Goal: Task Accomplishment & Management: Use online tool/utility

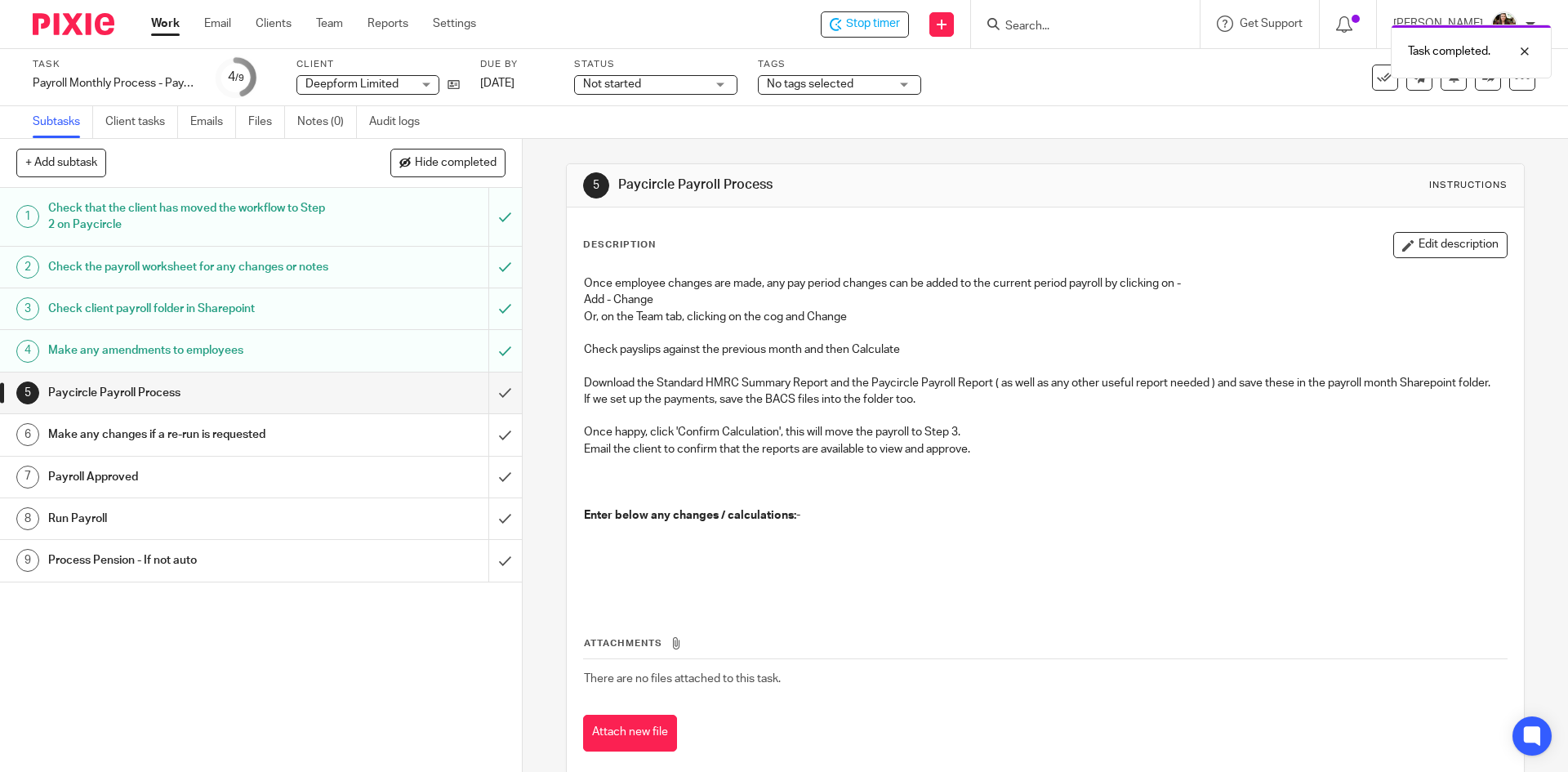
click at [886, 29] on div "Task completed." at bounding box center [1168, 47] width 768 height 62
click at [897, 23] on div "Task completed." at bounding box center [1168, 47] width 768 height 62
click at [880, 17] on div "Task completed." at bounding box center [1168, 47] width 768 height 62
click at [884, 15] on div "Stop timer" at bounding box center [865, 25] width 89 height 26
click at [1076, 30] on input "Search" at bounding box center [1077, 27] width 147 height 15
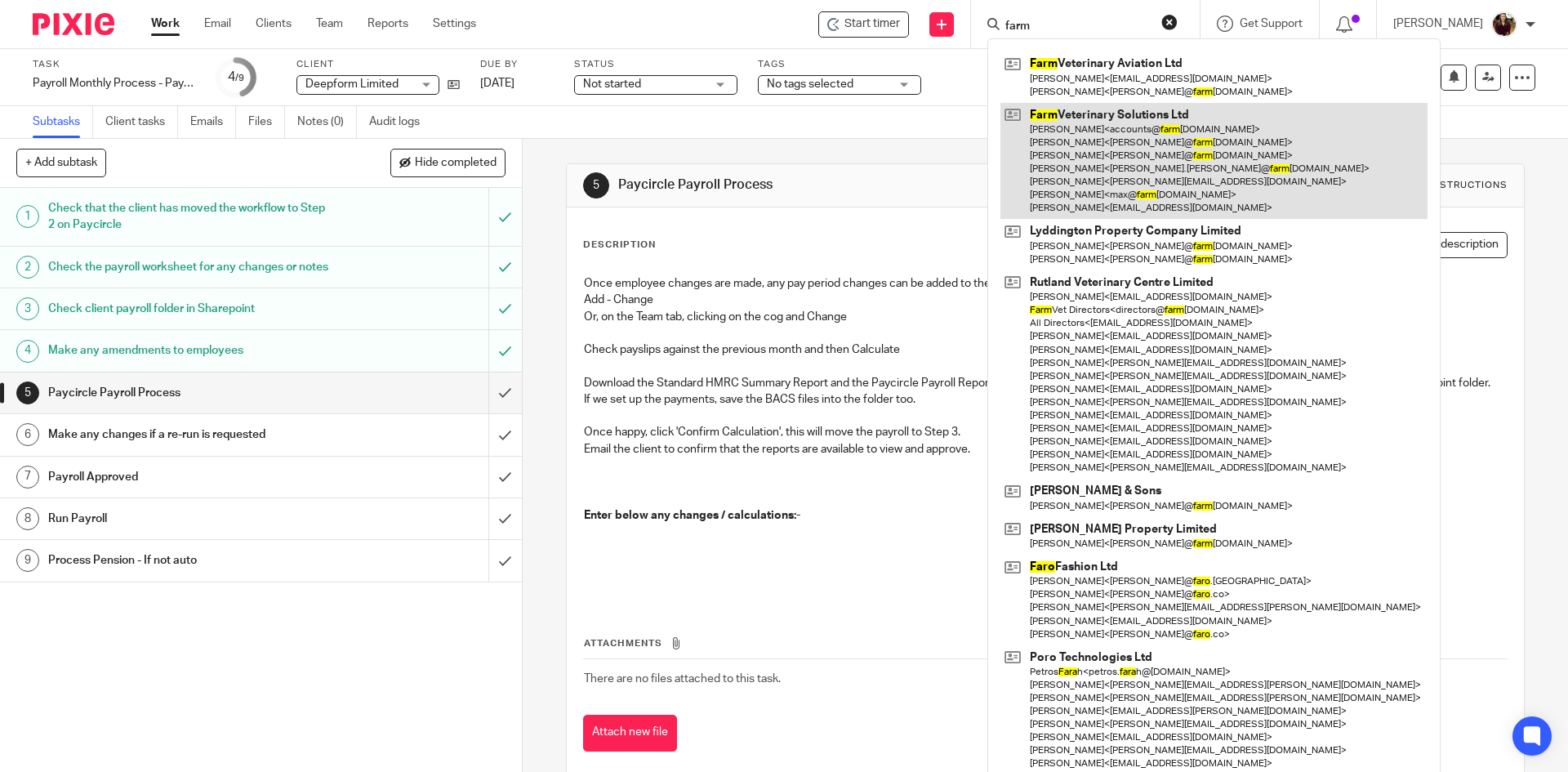
type input "farm"
click at [1126, 166] on link at bounding box center [1214, 161] width 427 height 117
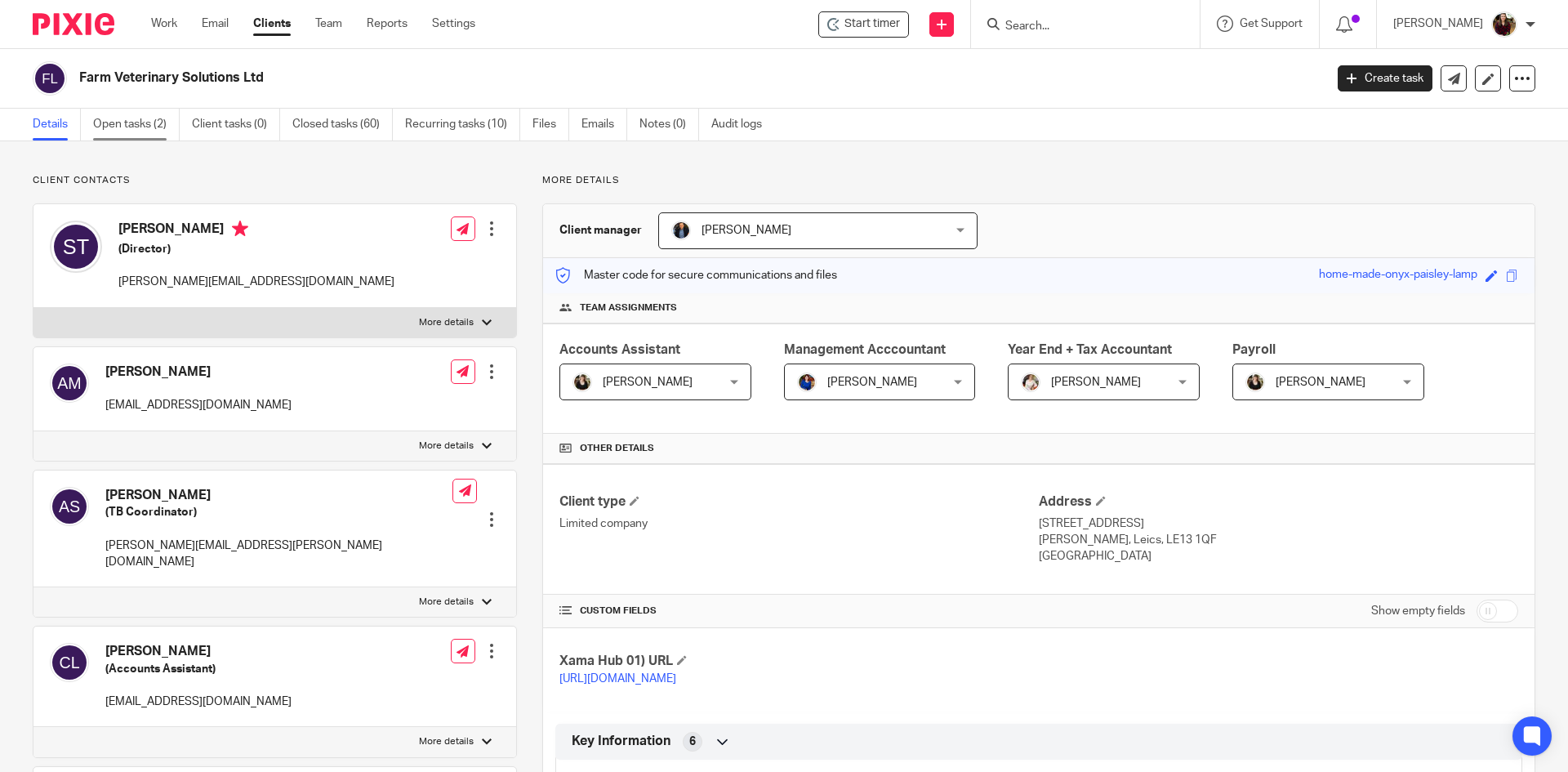
click at [135, 123] on link "Open tasks (2)" at bounding box center [137, 124] width 87 height 32
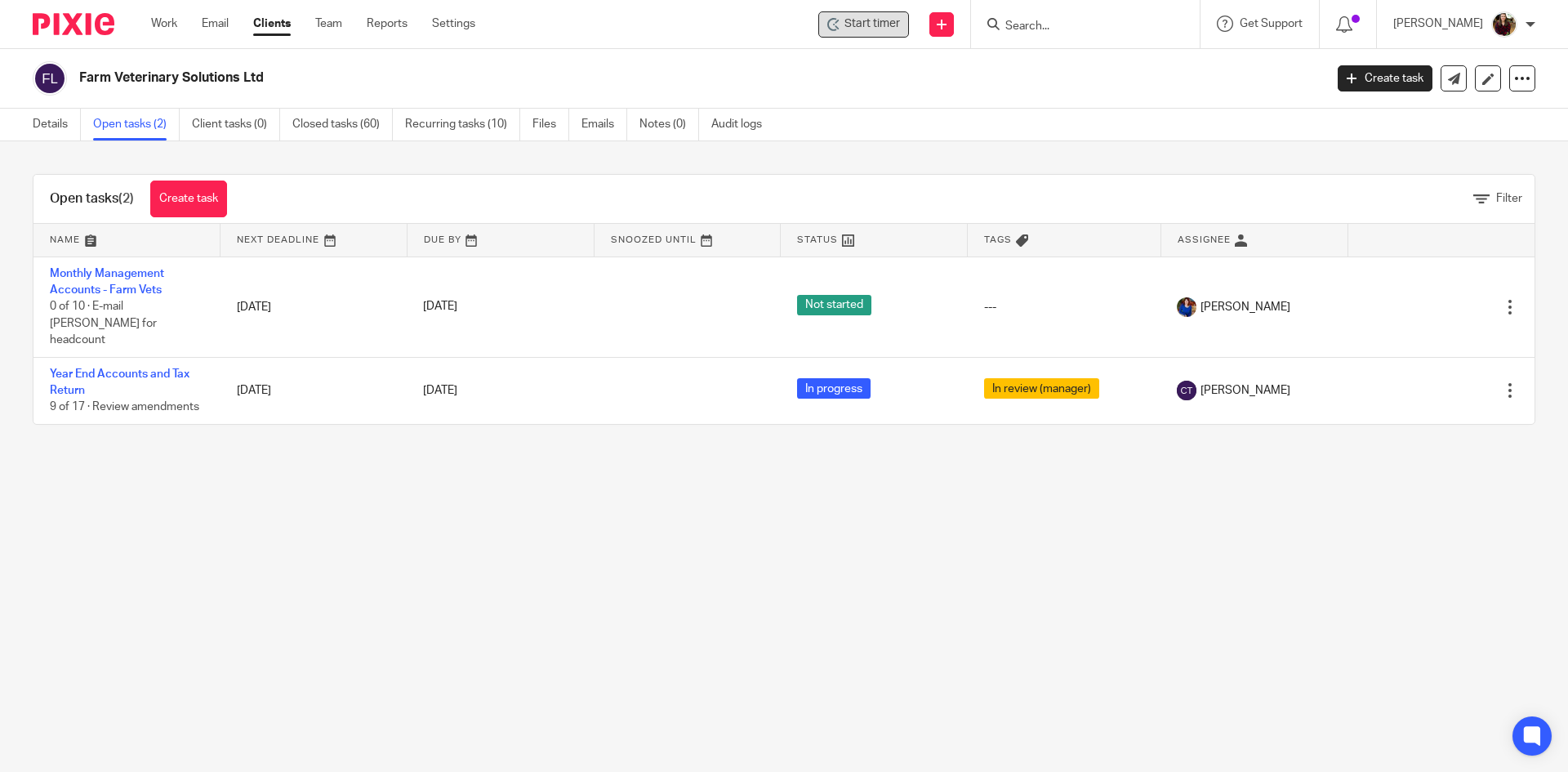
click at [869, 24] on span "Start timer" at bounding box center [872, 24] width 56 height 17
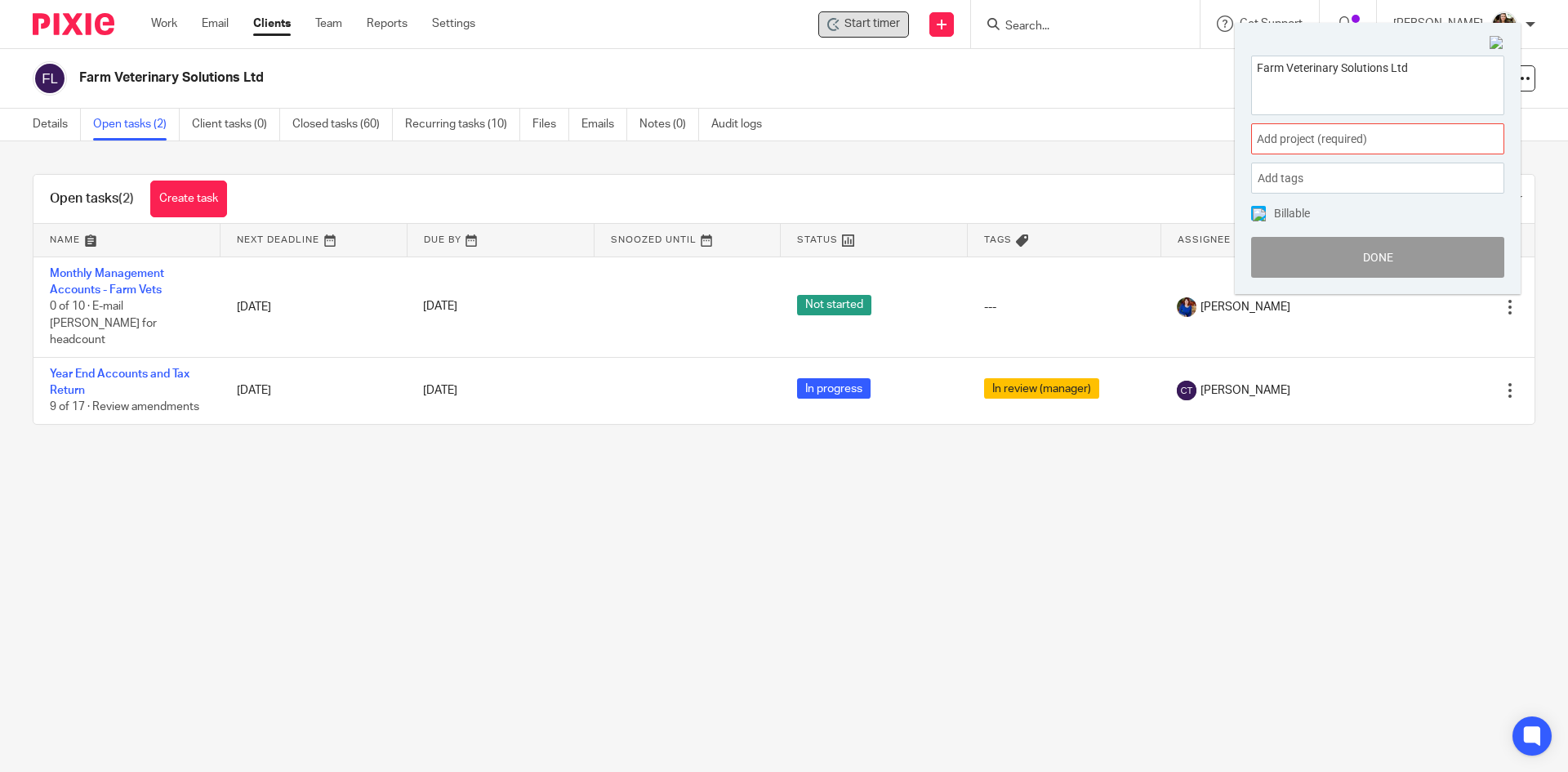
click at [1344, 146] on span "Add project (required) :" at bounding box center [1360, 140] width 205 height 17
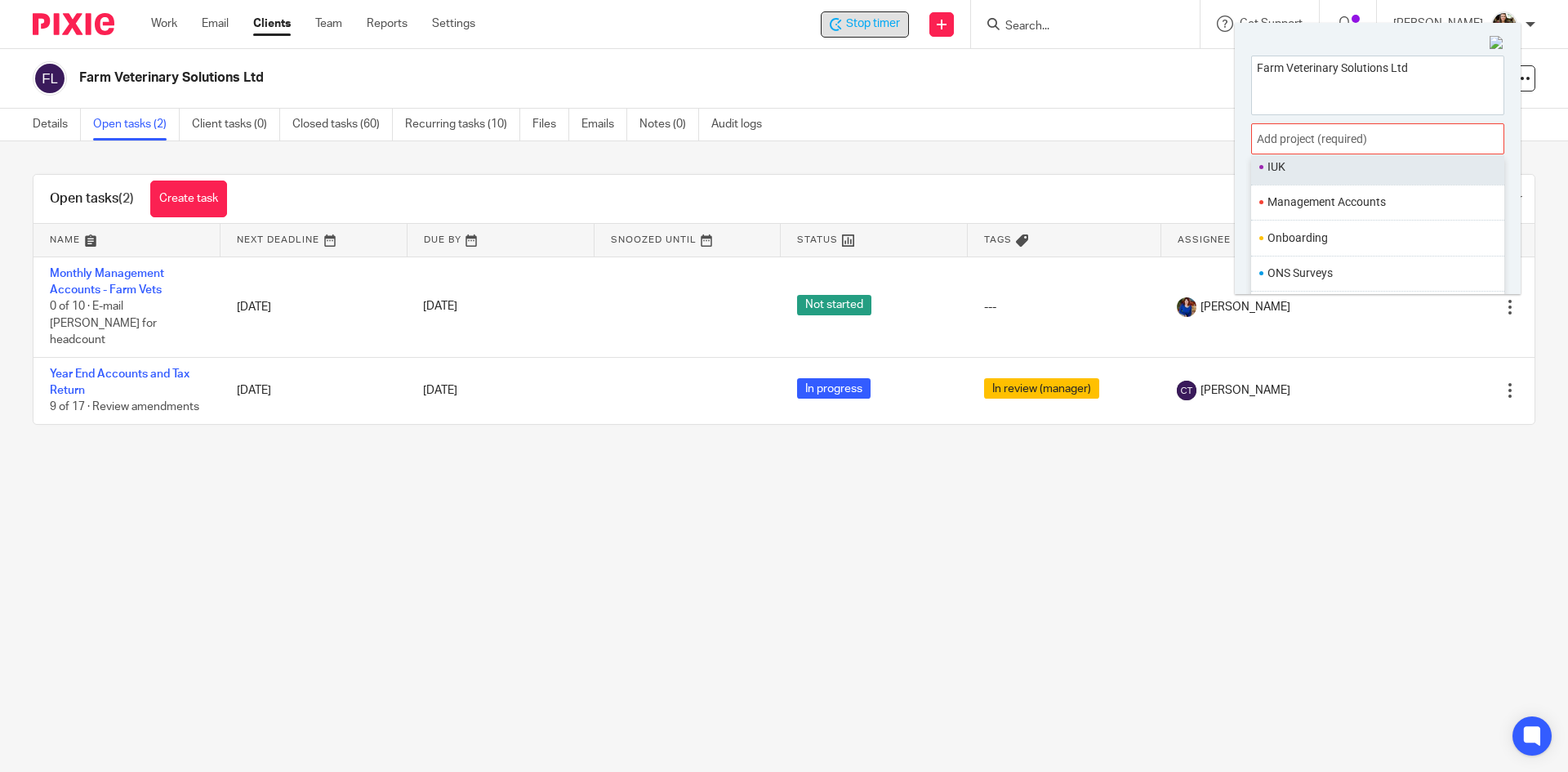
scroll to position [612, 0]
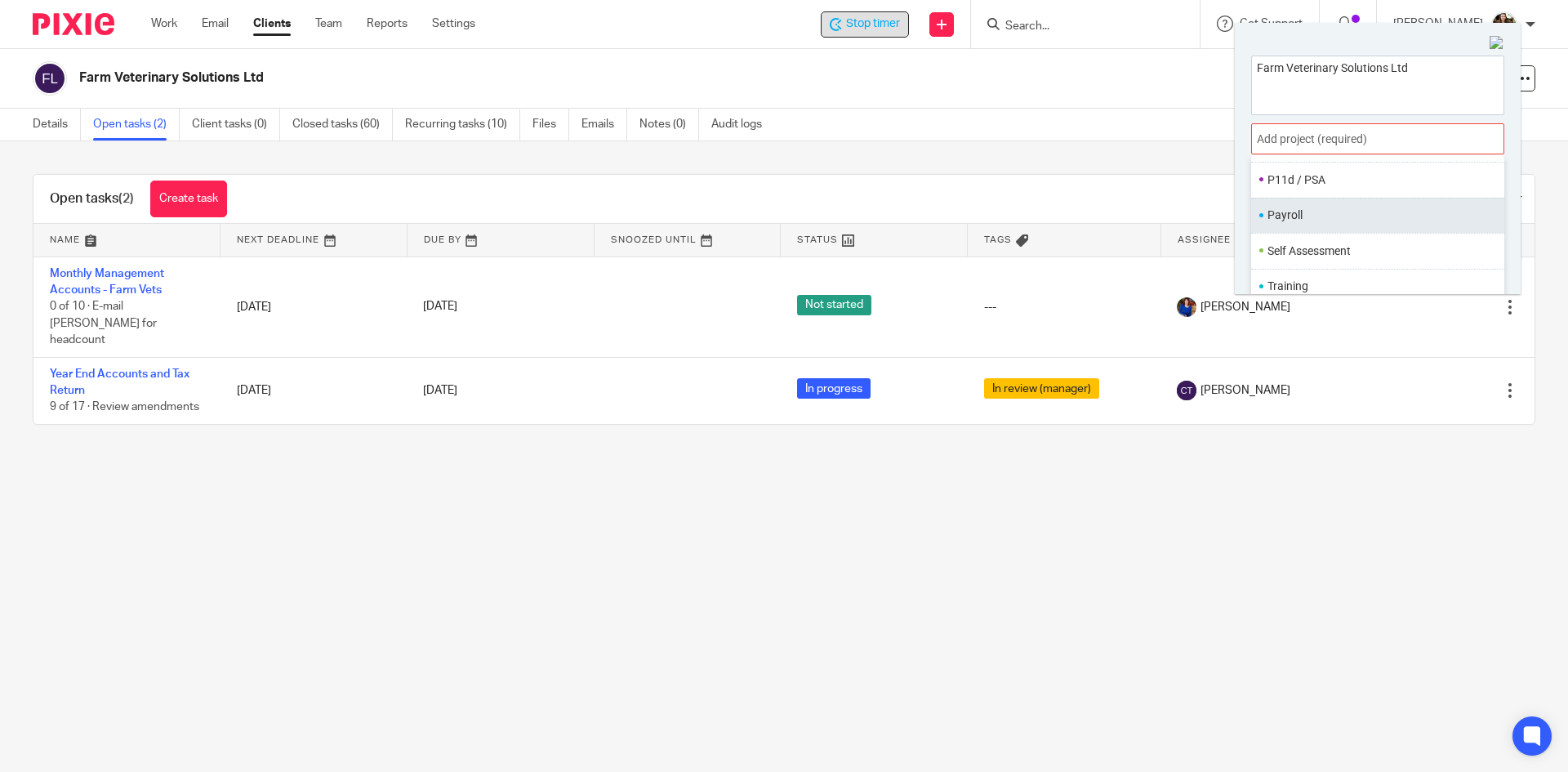
click at [1326, 224] on li "Payroll" at bounding box center [1374, 215] width 213 height 17
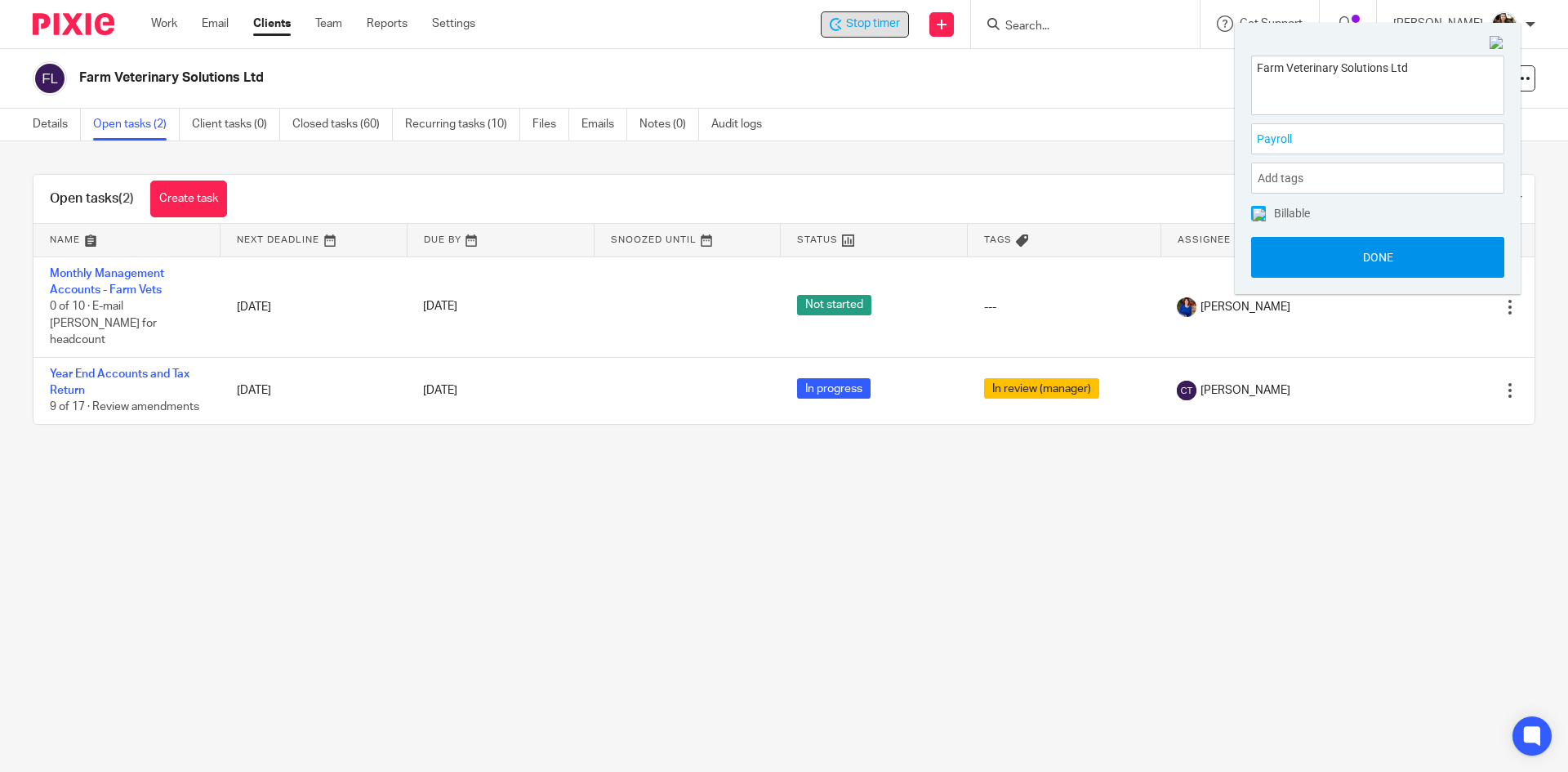
click at [1344, 257] on button "Done" at bounding box center [1378, 256] width 253 height 41
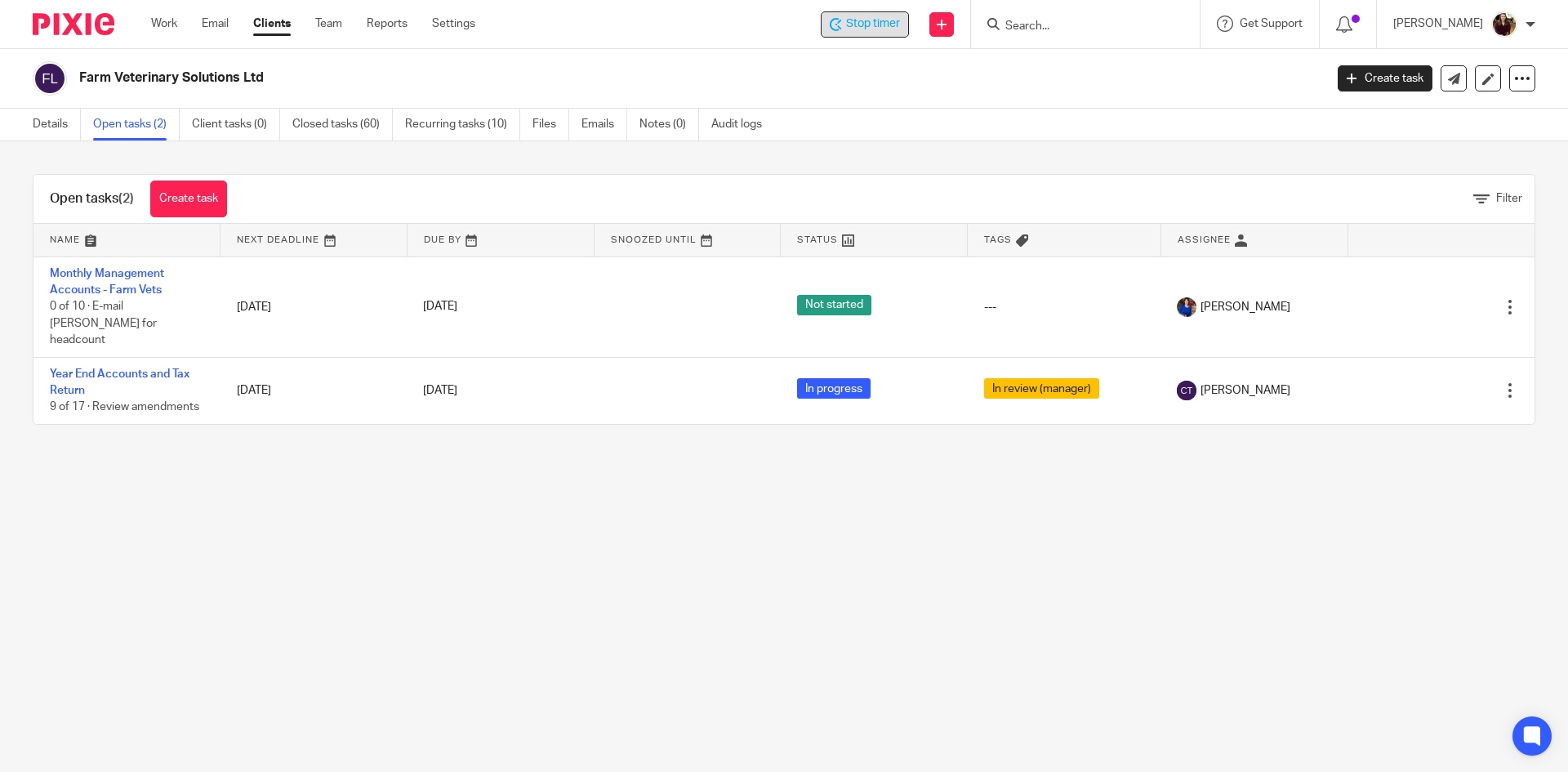
click at [892, 17] on span "Stop timer" at bounding box center [873, 24] width 54 height 17
